Goal: Task Accomplishment & Management: Use online tool/utility

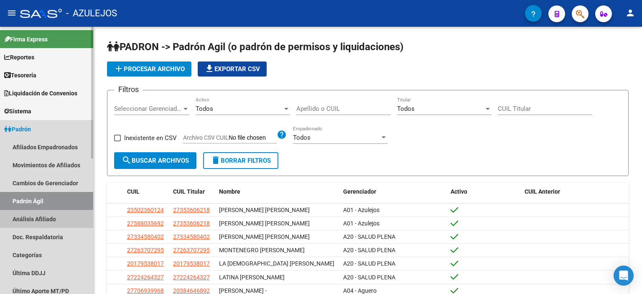
click at [33, 222] on link "Análisis Afiliado" at bounding box center [46, 219] width 93 height 18
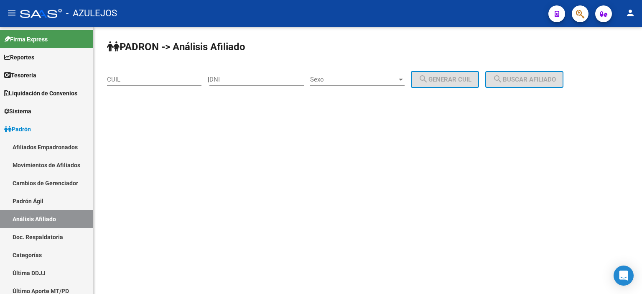
click at [259, 80] on input "DNI" at bounding box center [256, 80] width 94 height 8
type input "48227792"
click at [335, 80] on span "Sexo" at bounding box center [353, 80] width 87 height 8
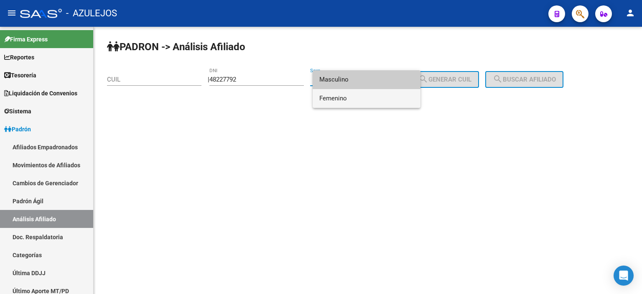
drag, startPoint x: 337, startPoint y: 98, endPoint x: 363, endPoint y: 92, distance: 25.7
click at [338, 98] on span "Femenino" at bounding box center [366, 98] width 94 height 19
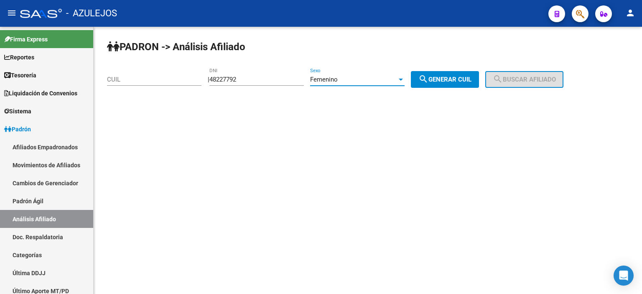
click at [451, 72] on button "search Generar CUIL" at bounding box center [445, 79] width 68 height 17
type input "27-48227792-1"
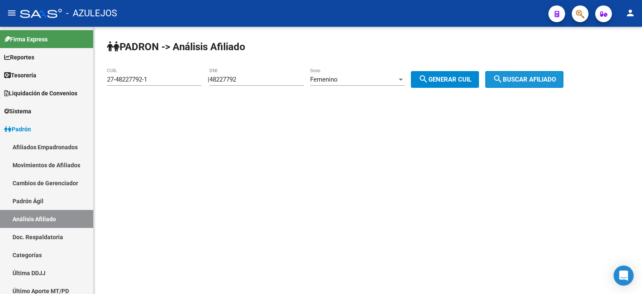
click at [531, 76] on span "search Buscar afiliado" at bounding box center [523, 80] width 63 height 8
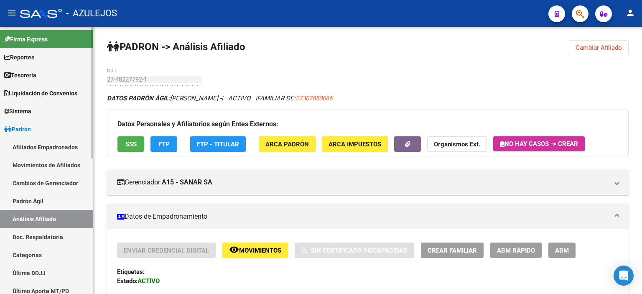
click at [17, 203] on link "Padrón Ágil" at bounding box center [46, 201] width 93 height 18
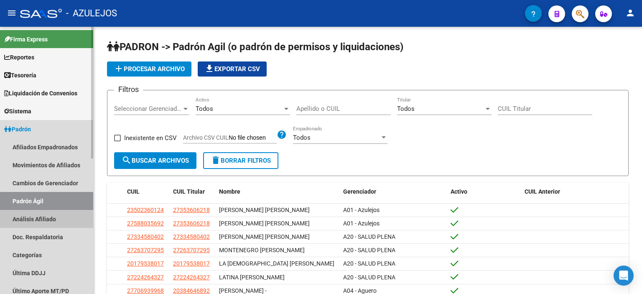
click at [25, 219] on link "Análisis Afiliado" at bounding box center [46, 219] width 93 height 18
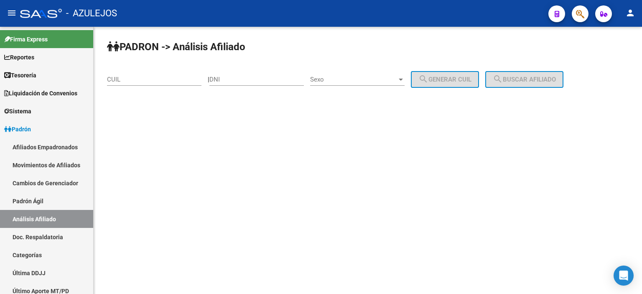
click at [235, 83] on div "DNI" at bounding box center [256, 77] width 94 height 18
type input "58660796"
click at [334, 83] on span "Sexo" at bounding box center [353, 80] width 87 height 8
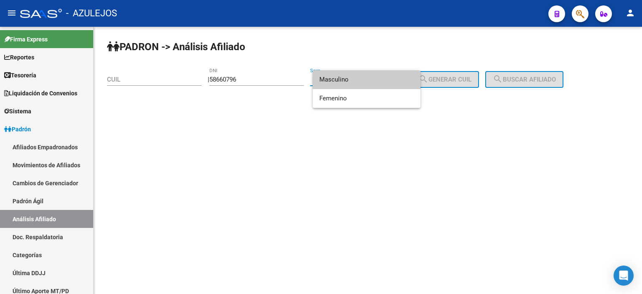
click at [334, 83] on span "Masculino" at bounding box center [366, 79] width 94 height 19
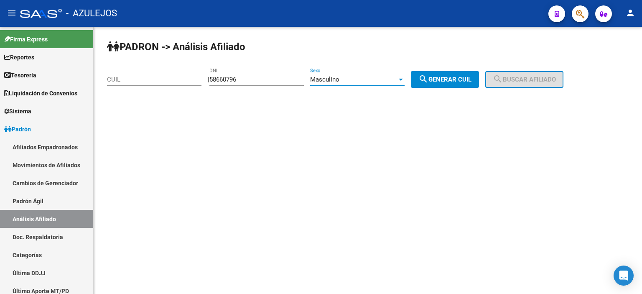
click at [471, 77] on span "search Generar CUIL" at bounding box center [444, 80] width 53 height 8
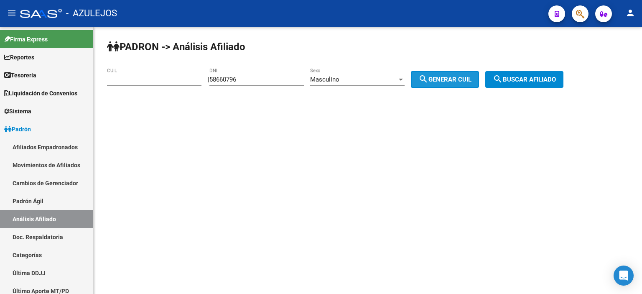
type input "20-58660796-1"
click at [516, 77] on span "search Buscar afiliado" at bounding box center [523, 80] width 63 height 8
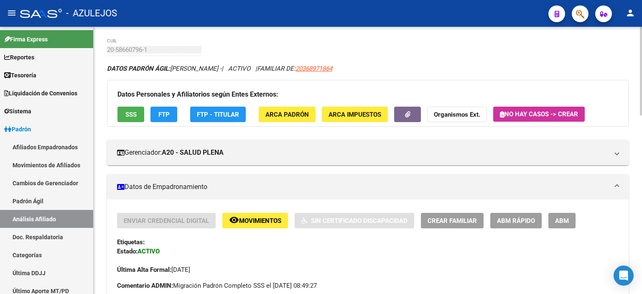
scroll to position [42, 0]
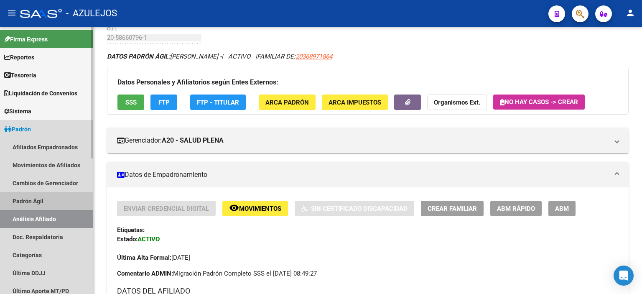
click at [59, 199] on link "Padrón Ágil" at bounding box center [46, 201] width 93 height 18
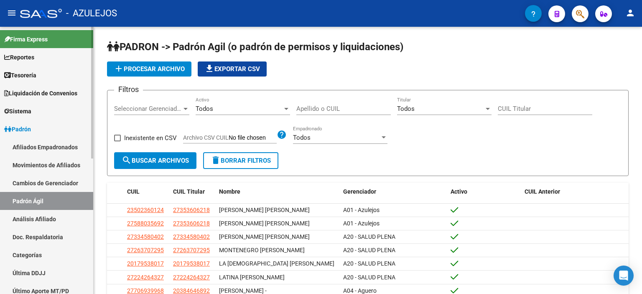
click at [47, 217] on link "Análisis Afiliado" at bounding box center [46, 219] width 93 height 18
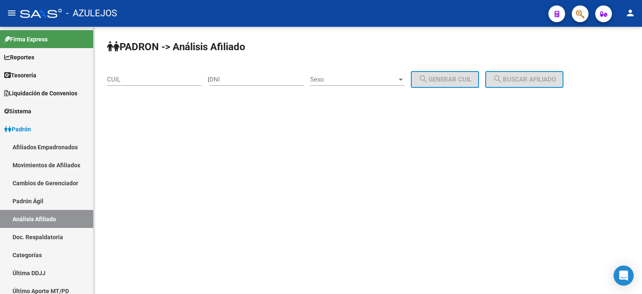
click at [237, 80] on input "DNI" at bounding box center [256, 80] width 94 height 8
type input "40870010"
click at [352, 78] on span "Sexo" at bounding box center [353, 80] width 87 height 8
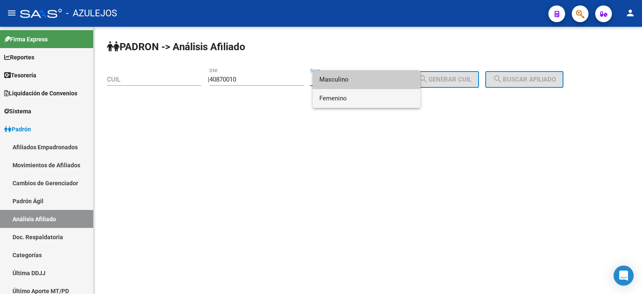
click at [353, 96] on span "Femenino" at bounding box center [366, 98] width 94 height 19
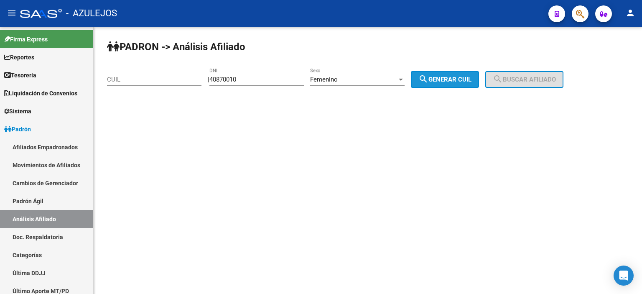
drag, startPoint x: 449, startPoint y: 83, endPoint x: 527, endPoint y: 82, distance: 78.5
click at [449, 83] on button "search Generar CUIL" at bounding box center [445, 79] width 68 height 17
type input "27-40870010-3"
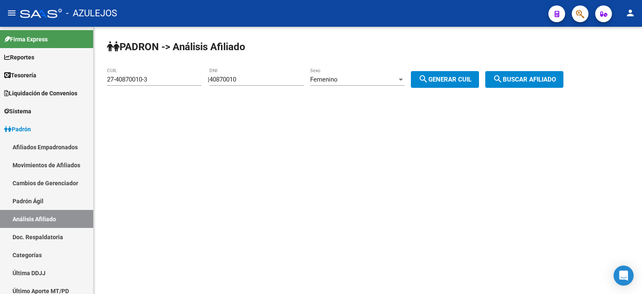
click at [528, 82] on span "search Buscar afiliado" at bounding box center [523, 80] width 63 height 8
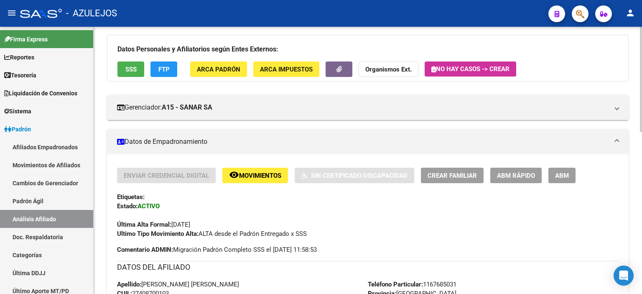
scroll to position [84, 0]
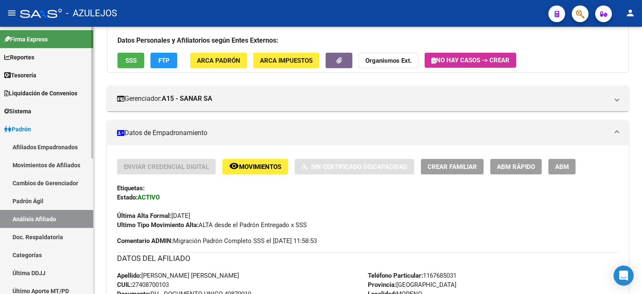
click at [31, 202] on link "Padrón Ágil" at bounding box center [46, 201] width 93 height 18
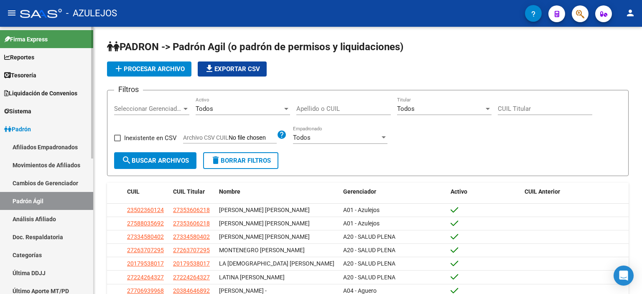
click at [38, 217] on link "Análisis Afiliado" at bounding box center [46, 219] width 93 height 18
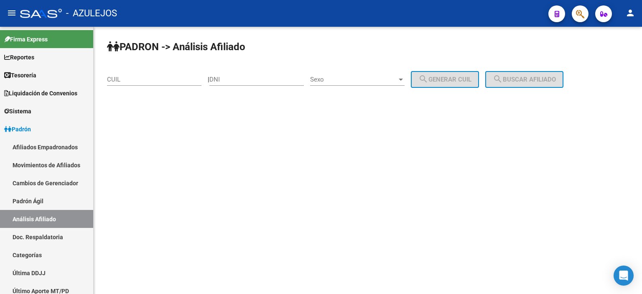
click at [260, 79] on input "DNI" at bounding box center [256, 80] width 94 height 8
type input "95318213"
click at [361, 80] on span "Sexo" at bounding box center [353, 80] width 87 height 8
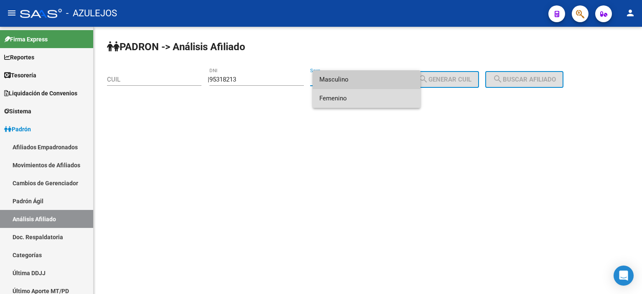
click at [363, 93] on span "Femenino" at bounding box center [366, 98] width 94 height 19
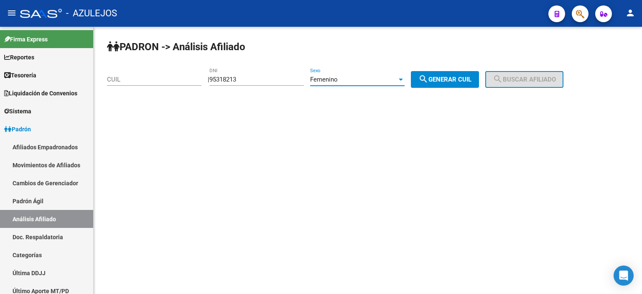
drag, startPoint x: 439, startPoint y: 78, endPoint x: 452, endPoint y: 77, distance: 13.8
click at [439, 77] on span "search Generar CUIL" at bounding box center [444, 80] width 53 height 8
type input "27-95318213-6"
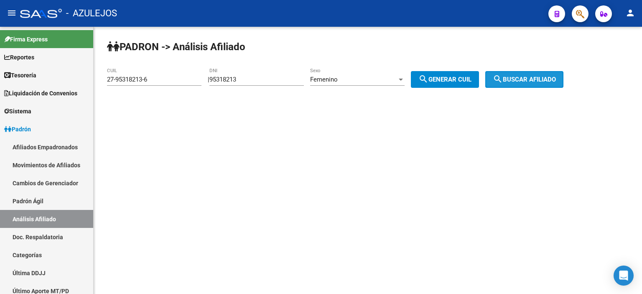
click at [516, 76] on span "search Buscar afiliado" at bounding box center [523, 80] width 63 height 8
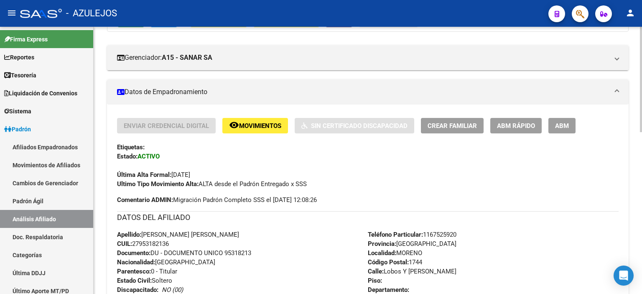
scroll to position [125, 0]
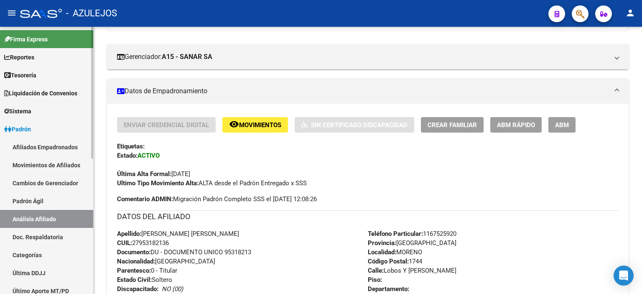
click at [36, 196] on link "Padrón Ágil" at bounding box center [46, 201] width 93 height 18
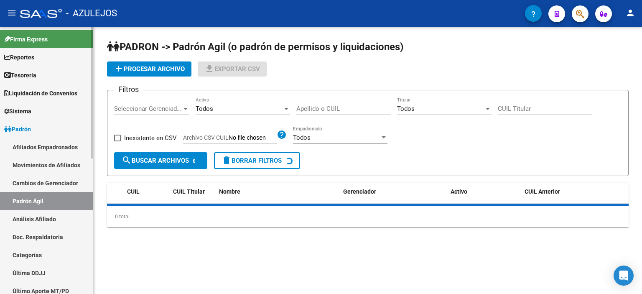
click at [37, 215] on link "Análisis Afiliado" at bounding box center [46, 219] width 93 height 18
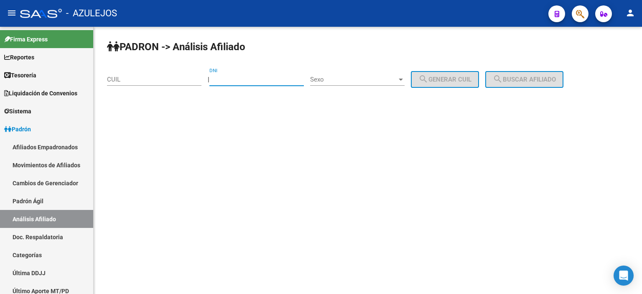
click at [258, 76] on input "DNI" at bounding box center [256, 80] width 94 height 8
type input "21116001"
click at [322, 76] on span "Sexo" at bounding box center [353, 80] width 87 height 8
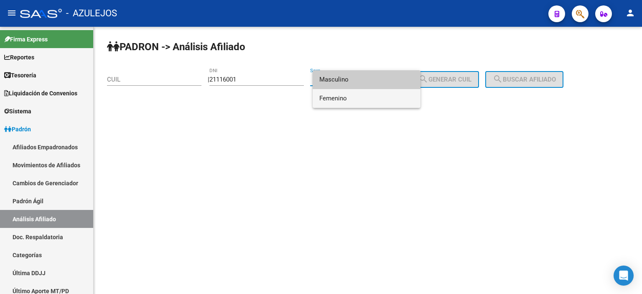
click at [336, 99] on span "Femenino" at bounding box center [366, 98] width 94 height 19
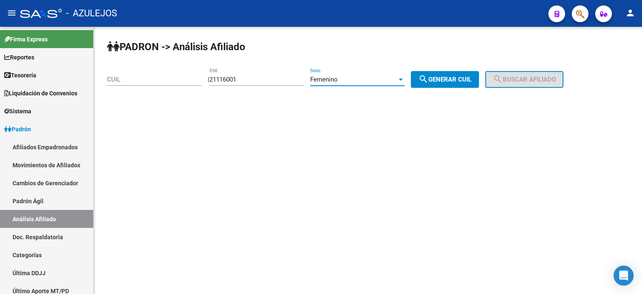
click at [471, 78] on span "search Generar CUIL" at bounding box center [444, 80] width 53 height 8
type input "27-21116001-8"
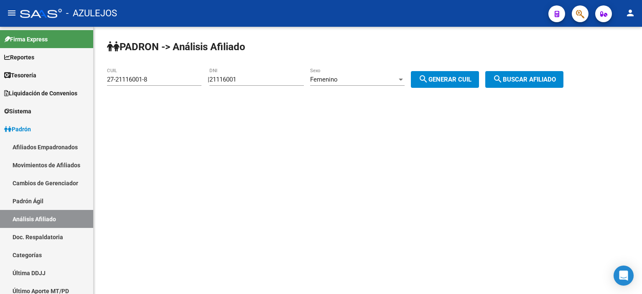
click at [537, 79] on span "search Buscar afiliado" at bounding box center [523, 80] width 63 height 8
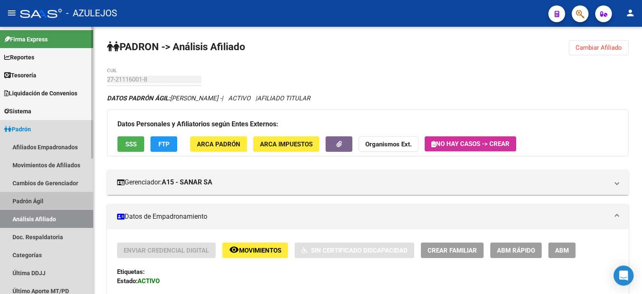
click at [46, 198] on link "Padrón Ágil" at bounding box center [46, 201] width 93 height 18
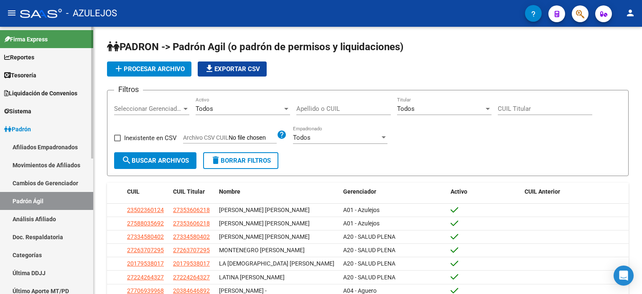
click at [51, 210] on link "Análisis Afiliado" at bounding box center [46, 219] width 93 height 18
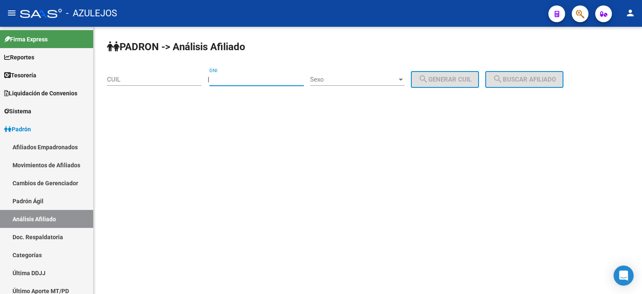
click at [261, 81] on input "DNI" at bounding box center [256, 80] width 94 height 8
type input "94458670"
click at [336, 80] on span "Sexo" at bounding box center [353, 80] width 87 height 8
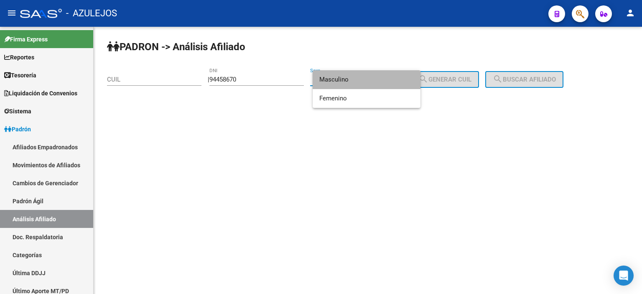
click at [339, 86] on span "Masculino" at bounding box center [366, 79] width 94 height 19
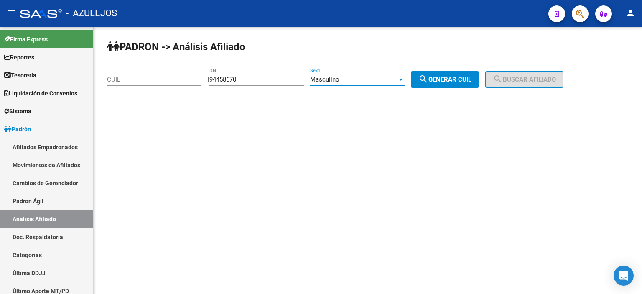
click at [453, 77] on span "search Generar CUIL" at bounding box center [444, 80] width 53 height 8
type input "23-94458670-9"
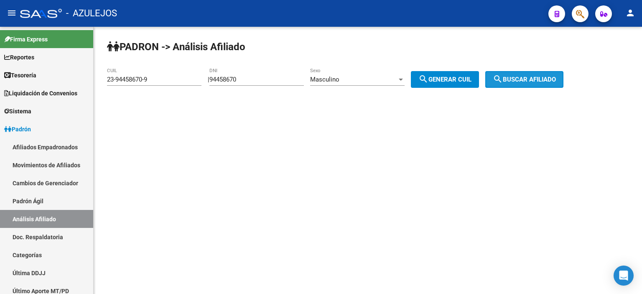
click at [543, 77] on span "search Buscar afiliado" at bounding box center [523, 80] width 63 height 8
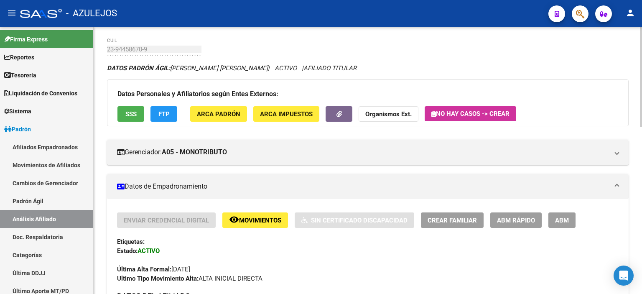
scroll to position [42, 0]
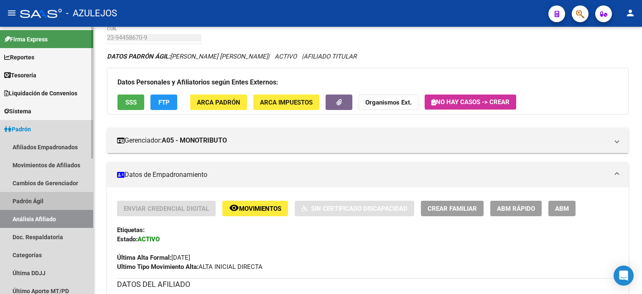
click at [45, 200] on link "Padrón Ágil" at bounding box center [46, 201] width 93 height 18
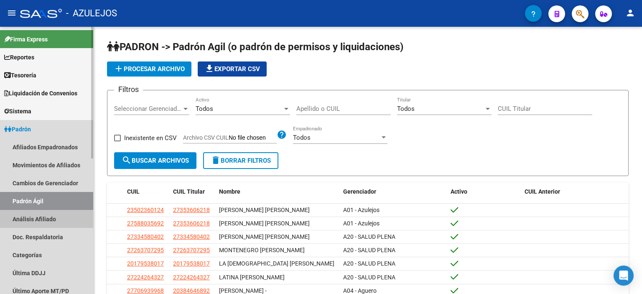
click at [38, 215] on link "Análisis Afiliado" at bounding box center [46, 219] width 93 height 18
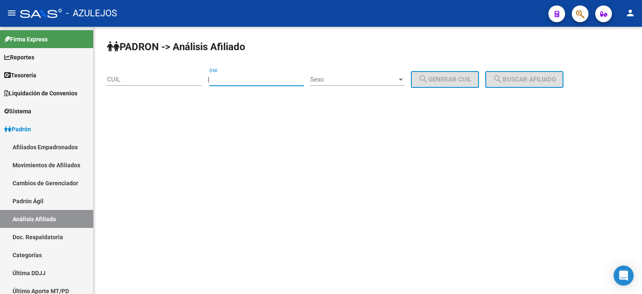
click at [257, 79] on input "DNI" at bounding box center [256, 80] width 94 height 8
type input "58116355"
click at [341, 81] on span "Sexo" at bounding box center [353, 80] width 87 height 8
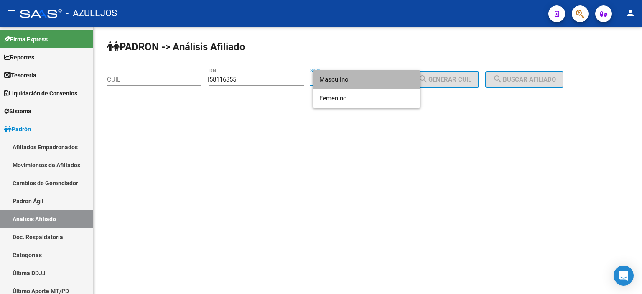
click at [341, 81] on span "Masculino" at bounding box center [366, 79] width 94 height 19
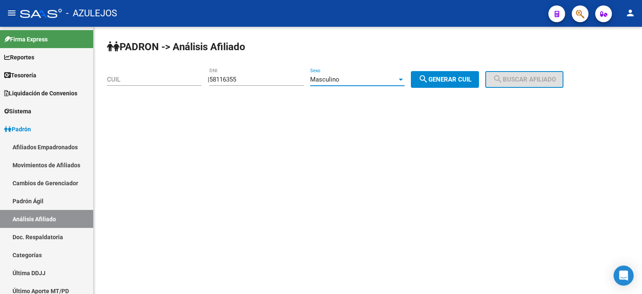
click at [444, 84] on button "search Generar CUIL" at bounding box center [445, 79] width 68 height 17
type input "20-58116355-0"
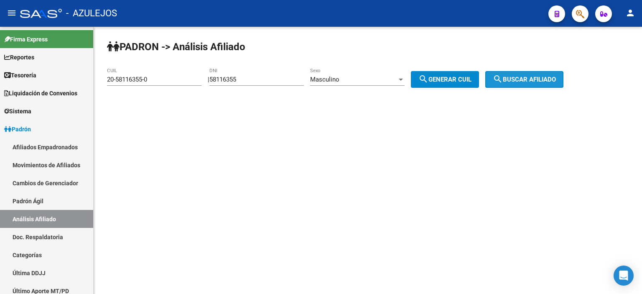
click at [522, 76] on span "search Buscar afiliado" at bounding box center [523, 80] width 63 height 8
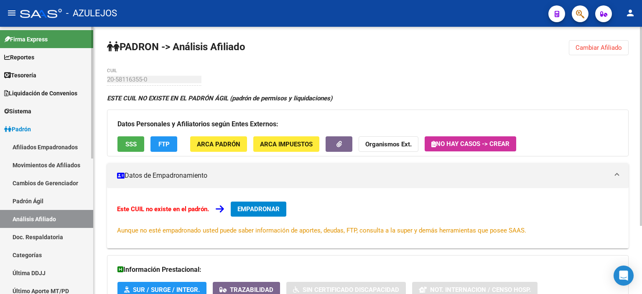
click at [40, 198] on link "Padrón Ágil" at bounding box center [46, 201] width 93 height 18
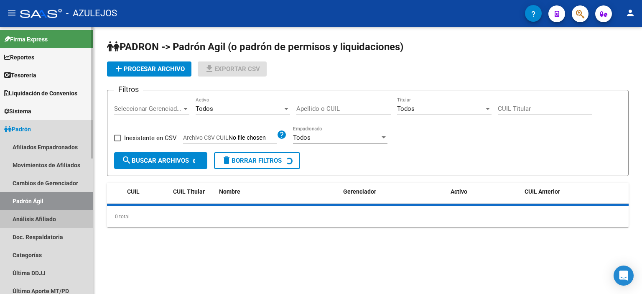
click at [57, 213] on link "Análisis Afiliado" at bounding box center [46, 219] width 93 height 18
click at [52, 218] on link "Análisis Afiliado" at bounding box center [46, 219] width 93 height 18
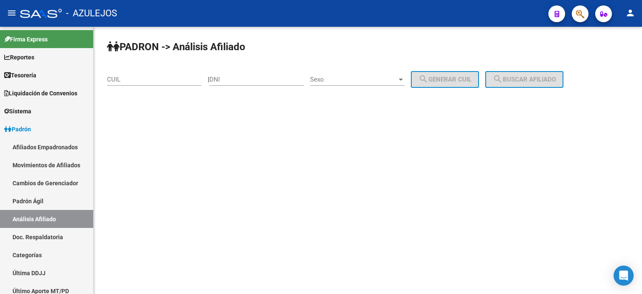
click at [243, 81] on input "DNI" at bounding box center [256, 80] width 94 height 8
type input "58116355"
click at [348, 79] on span "Sexo" at bounding box center [353, 80] width 87 height 8
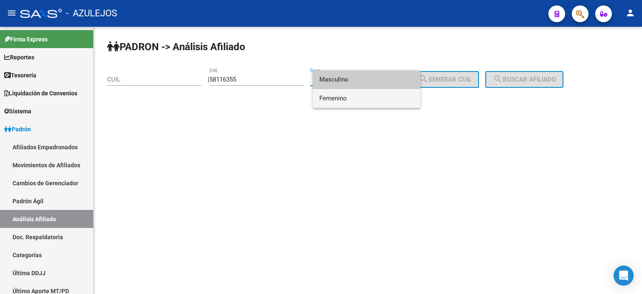
click at [351, 99] on span "Femenino" at bounding box center [366, 98] width 94 height 19
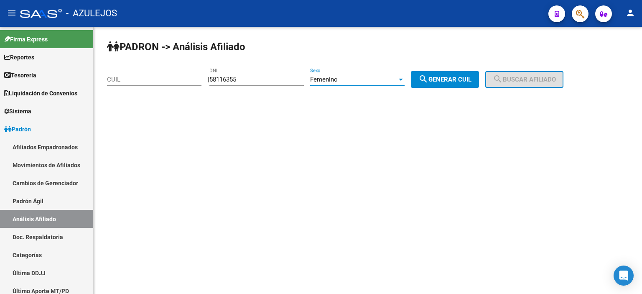
click at [428, 79] on mat-icon "search" at bounding box center [423, 79] width 10 height 10
type input "27-58116355-5"
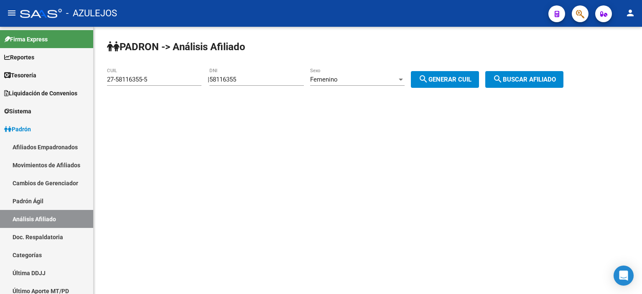
click at [549, 79] on span "search Buscar afiliado" at bounding box center [523, 80] width 63 height 8
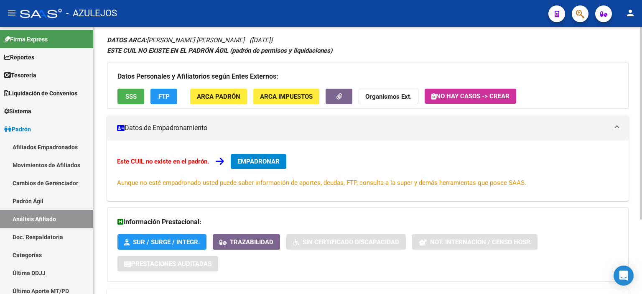
scroll to position [19, 0]
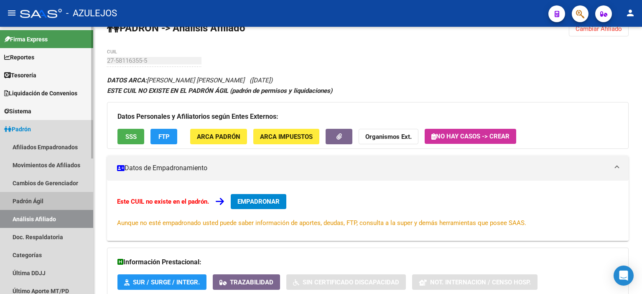
click at [47, 194] on link "Padrón Ágil" at bounding box center [46, 201] width 93 height 18
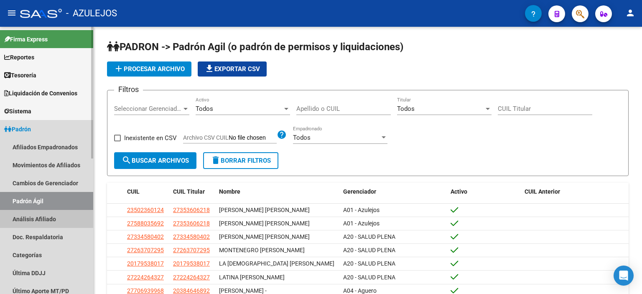
click at [47, 214] on link "Análisis Afiliado" at bounding box center [46, 219] width 93 height 18
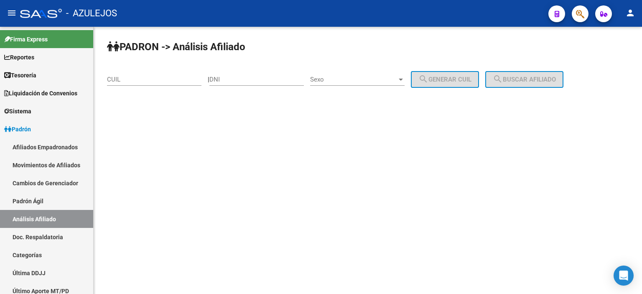
click at [259, 81] on input "DNI" at bounding box center [256, 80] width 94 height 8
type input "28371724"
click at [335, 81] on span "Sexo" at bounding box center [353, 80] width 87 height 8
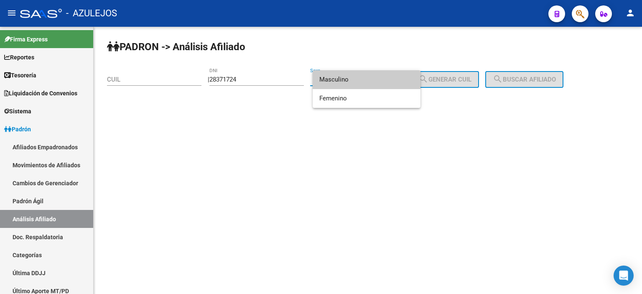
click at [335, 84] on span "Masculino" at bounding box center [366, 79] width 94 height 19
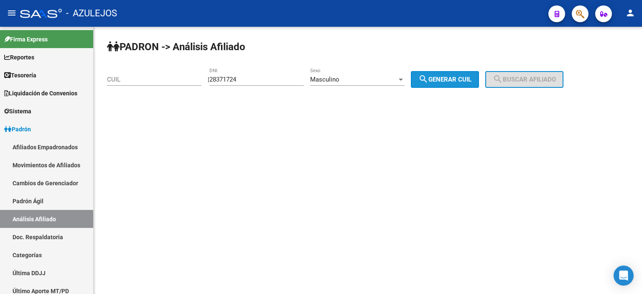
drag, startPoint x: 439, startPoint y: 79, endPoint x: 505, endPoint y: 78, distance: 65.2
click at [441, 78] on span "search Generar CUIL" at bounding box center [444, 80] width 53 height 8
type input "20-28371724-1"
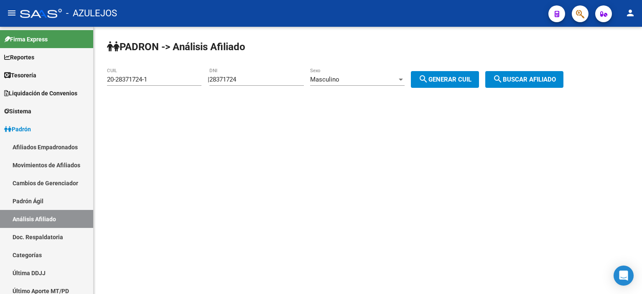
click at [502, 78] on mat-icon "search" at bounding box center [497, 79] width 10 height 10
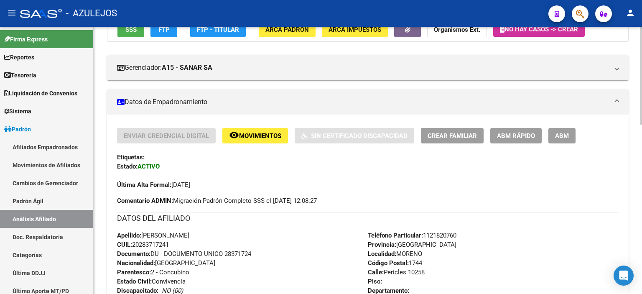
scroll to position [125, 0]
